Goal: Information Seeking & Learning: Learn about a topic

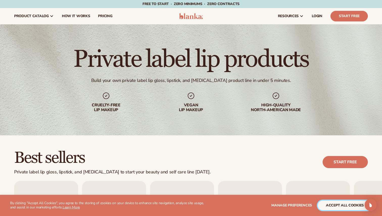
click at [332, 203] on button "accept all cookies" at bounding box center [345, 206] width 54 height 10
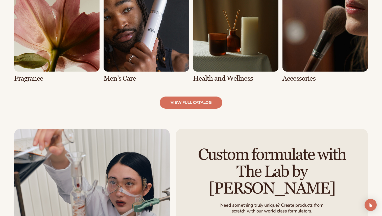
scroll to position [515, 0]
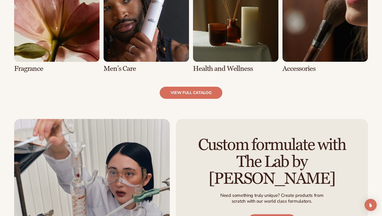
click at [73, 31] on link "5 / 8" at bounding box center [56, 25] width 85 height 96
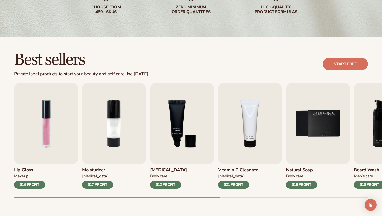
scroll to position [101, 0]
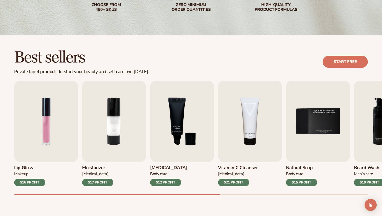
click at [130, 108] on img "2 / 9" at bounding box center [114, 122] width 64 height 82
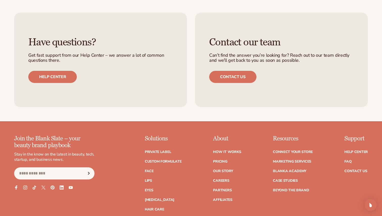
scroll to position [816, 0]
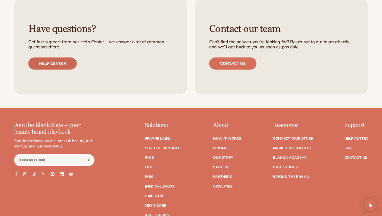
click at [48, 65] on link "Help center" at bounding box center [52, 64] width 49 height 12
click at [217, 148] on link "Pricing" at bounding box center [220, 149] width 14 height 4
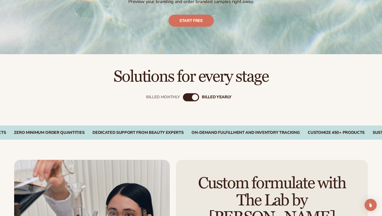
scroll to position [114, 0]
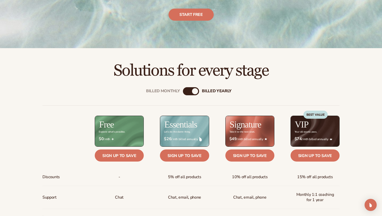
click at [195, 89] on div "billed Yearly" at bounding box center [195, 91] width 6 height 6
click at [195, 91] on div "billed Yearly" at bounding box center [195, 91] width 6 height 6
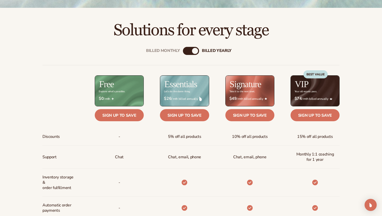
scroll to position [158, 0]
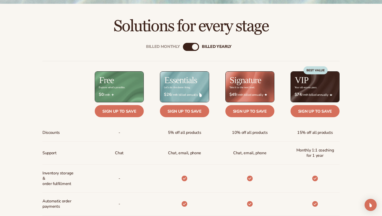
click at [184, 47] on div "Billed Monthly" at bounding box center [186, 47] width 6 height 6
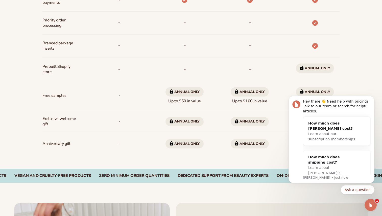
scroll to position [365, 0]
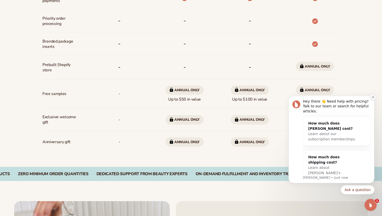
click at [373, 100] on button "Dismiss notification" at bounding box center [373, 97] width 7 height 7
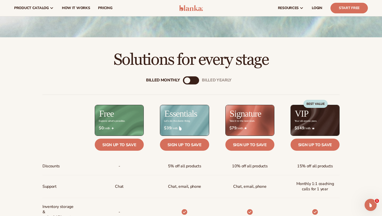
scroll to position [120, 0]
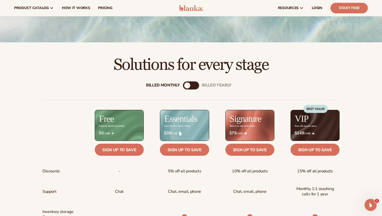
click at [214, 84] on div "billed Yearly" at bounding box center [217, 85] width 30 height 5
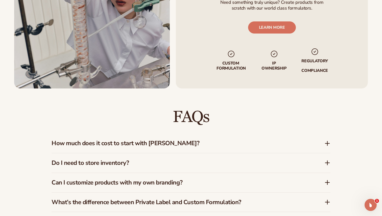
scroll to position [641, 0]
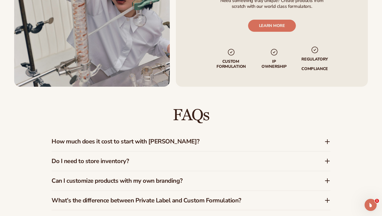
click at [170, 145] on h3 "How much does it cost to start with Blanka?" at bounding box center [181, 141] width 258 height 7
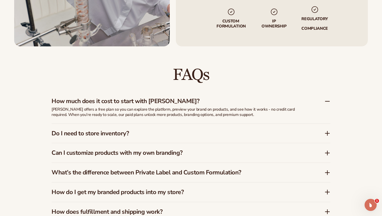
scroll to position [682, 0]
click at [170, 131] on h3 "Do I need to store inventory?" at bounding box center [181, 133] width 258 height 7
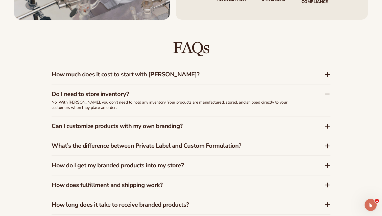
scroll to position [713, 0]
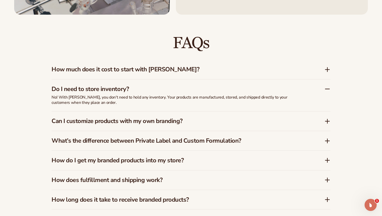
click at [170, 127] on div "Can I customize products with my own branding?" at bounding box center [191, 121] width 279 height 19
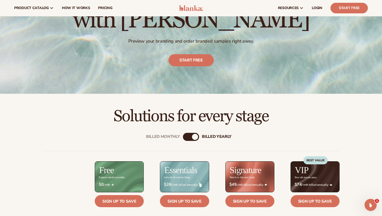
scroll to position [0, 0]
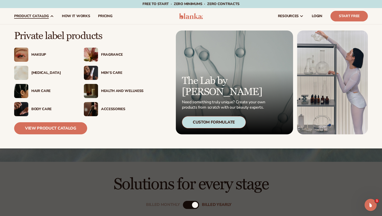
click at [41, 55] on div "Makeup" at bounding box center [52, 55] width 42 height 4
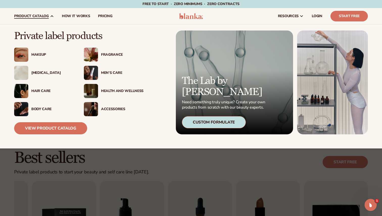
click at [107, 107] on div "Accessories" at bounding box center [122, 109] width 42 height 4
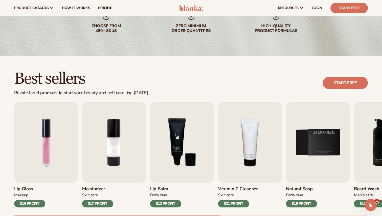
click at [170, 160] on img "3 / 9" at bounding box center [182, 143] width 64 height 82
click at [162, 189] on h3 "Lip Balm" at bounding box center [165, 190] width 31 height 6
click at [178, 148] on img "3 / 9" at bounding box center [182, 143] width 64 height 82
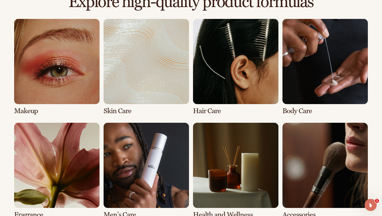
scroll to position [414, 0]
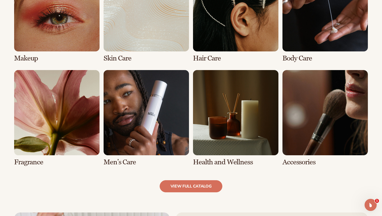
click at [117, 55] on link "2 / 8" at bounding box center [146, 14] width 85 height 96
